Goal: Task Accomplishment & Management: Manage account settings

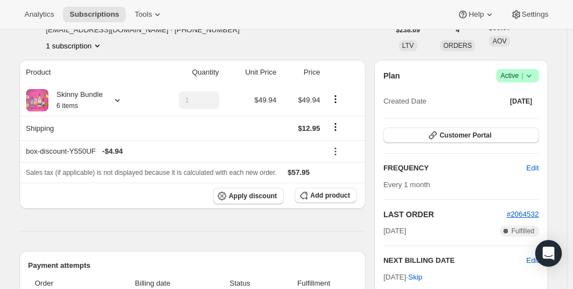
scroll to position [56, 0]
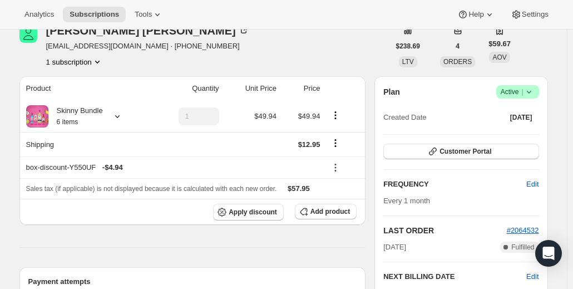
click at [530, 94] on icon at bounding box center [529, 91] width 11 height 11
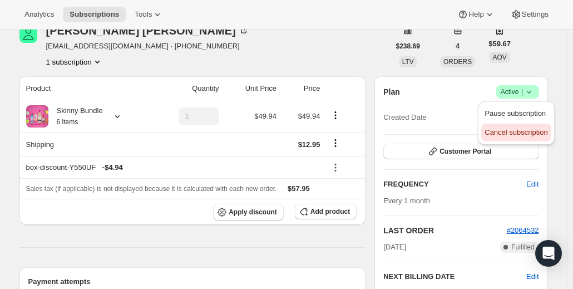
drag, startPoint x: 507, startPoint y: 129, endPoint x: 508, endPoint y: 134, distance: 5.7
click at [508, 134] on span "Cancel subscription" at bounding box center [516, 132] width 63 height 8
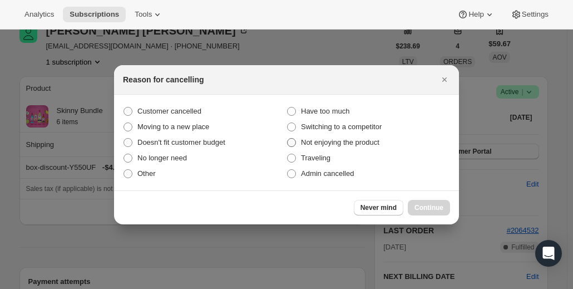
scroll to position [0, 0]
click at [191, 107] on span "Customer cancelled" at bounding box center [169, 111] width 64 height 8
click at [124, 107] on input "Customer cancelled" at bounding box center [124, 107] width 1 height 1
radio input "true"
click at [417, 208] on span "Continue" at bounding box center [429, 207] width 29 height 9
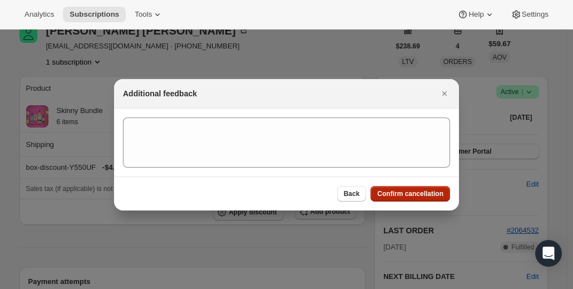
click at [411, 193] on span "Confirm cancellation" at bounding box center [410, 193] width 66 height 9
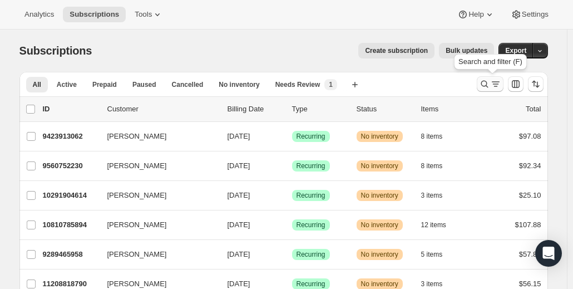
click at [489, 85] on icon "Search and filter results" at bounding box center [484, 83] width 11 height 11
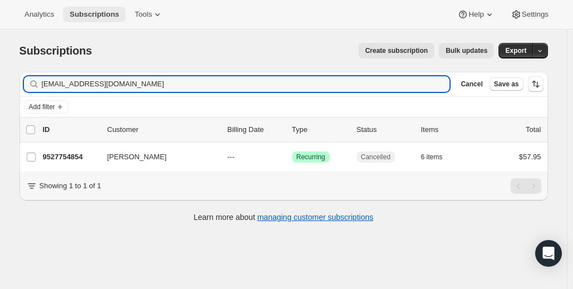
type input "[EMAIL_ADDRESS][DOMAIN_NAME]"
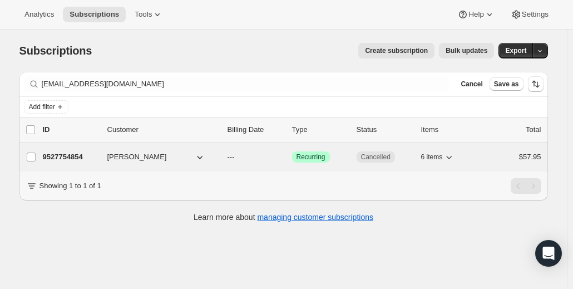
click at [76, 159] on p "9527754854" at bounding box center [71, 156] width 56 height 11
